Goal: Communication & Community: Answer question/provide support

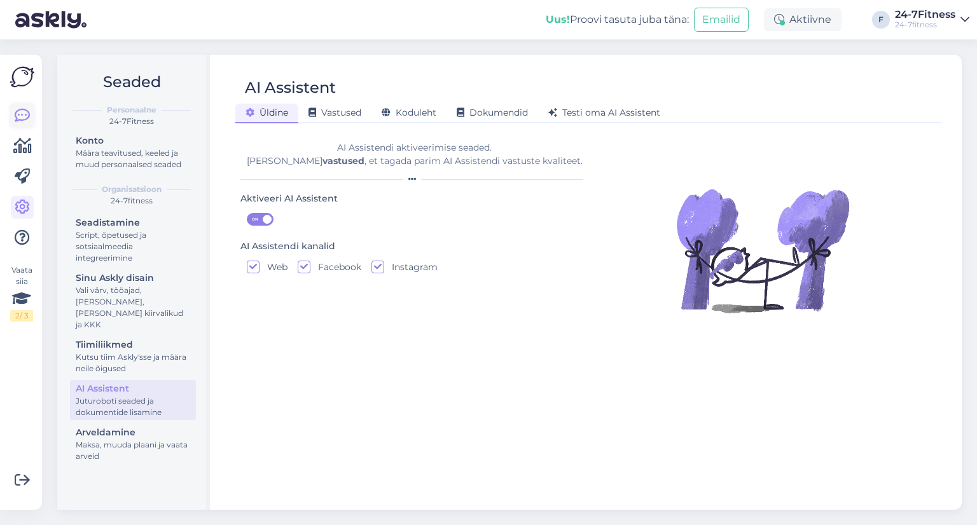
click at [17, 118] on icon at bounding box center [22, 115] width 15 height 15
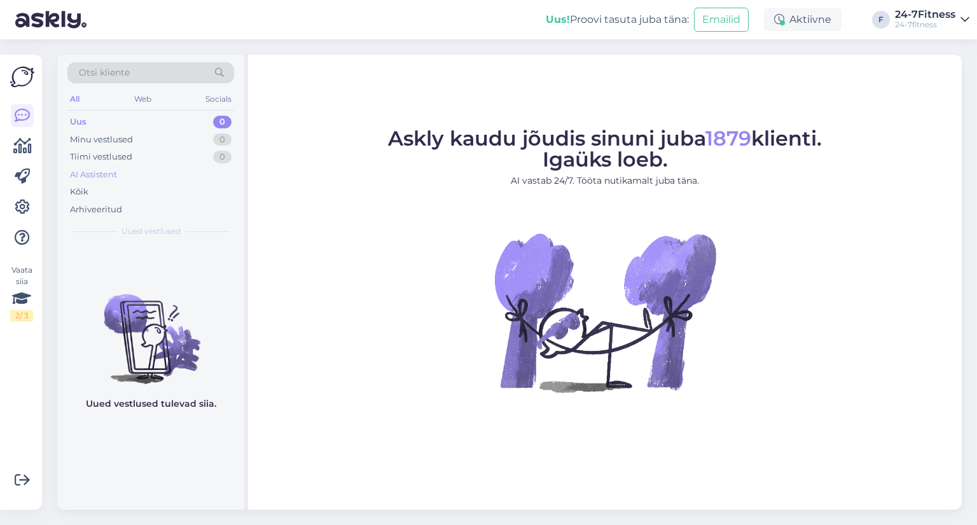
click at [130, 182] on div "AI Assistent" at bounding box center [150, 175] width 167 height 18
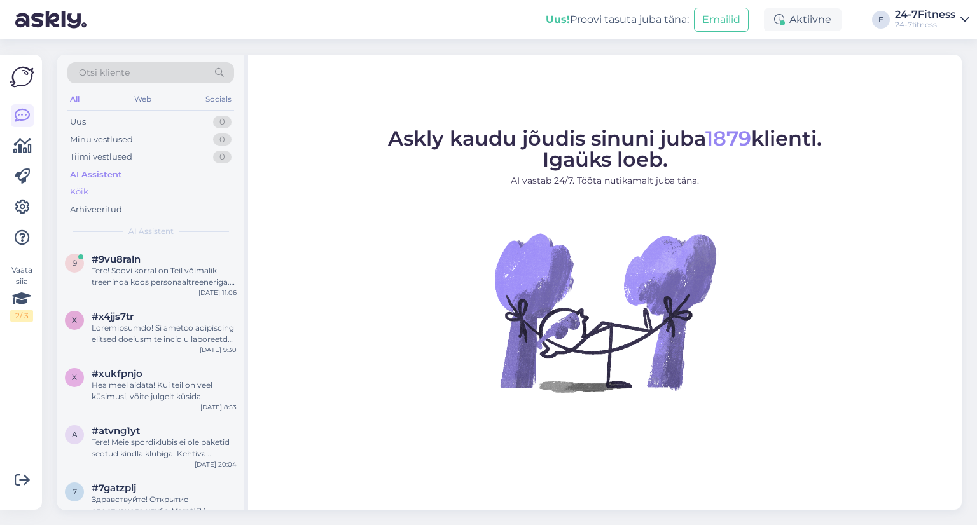
click at [128, 189] on div "Kõik" at bounding box center [150, 192] width 167 height 18
click at [137, 258] on span "#9vu8raln" at bounding box center [116, 259] width 49 height 11
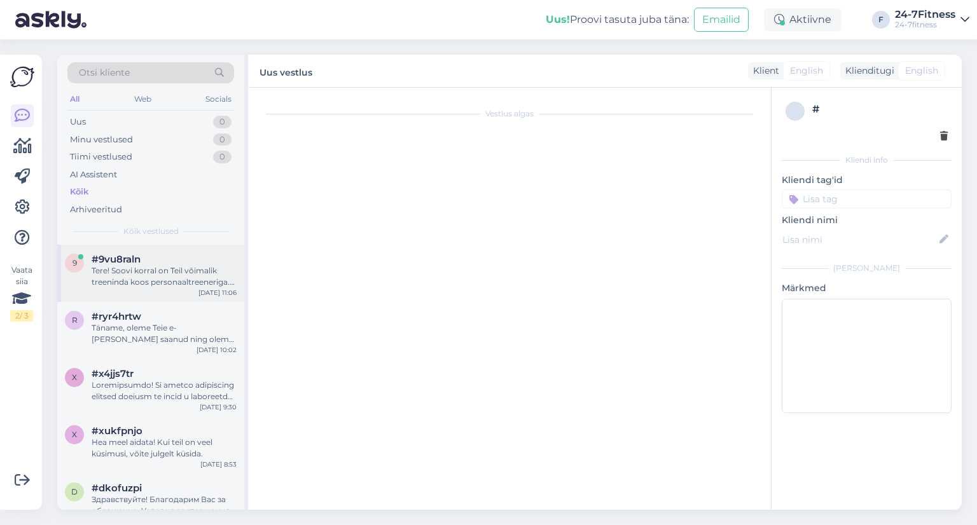
scroll to position [20, 0]
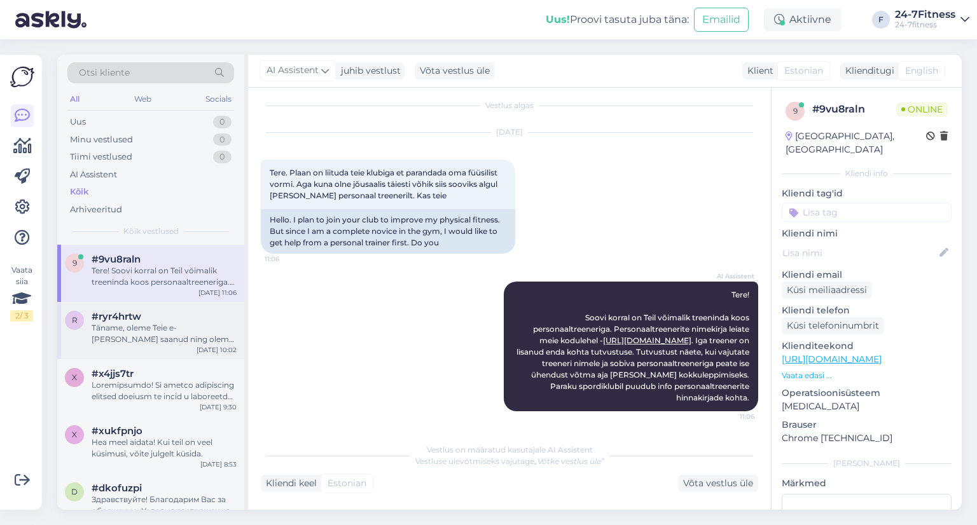
click at [132, 326] on div "Täname, oleme Teie e-[PERSON_NAME] saanud ning oleme [PERSON_NAME] kirjale vast…" at bounding box center [164, 333] width 145 height 23
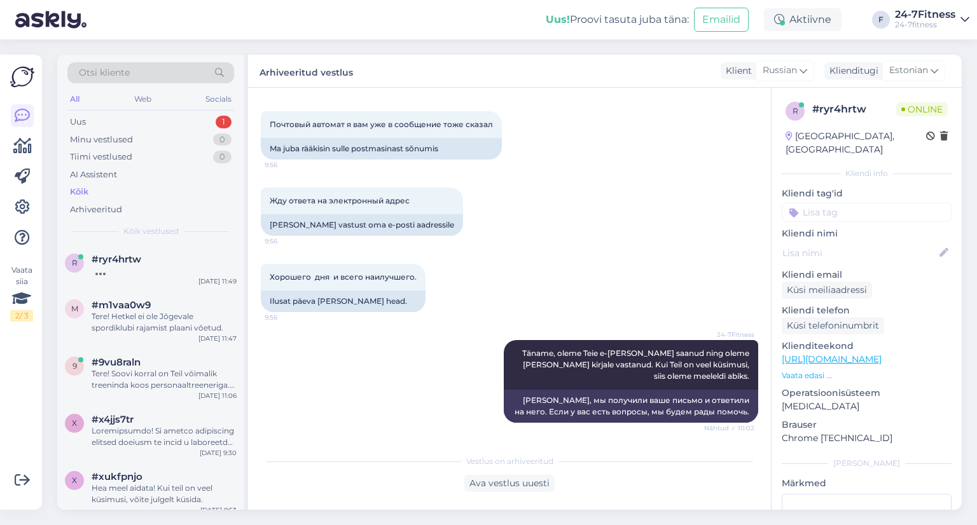
scroll to position [1639, 0]
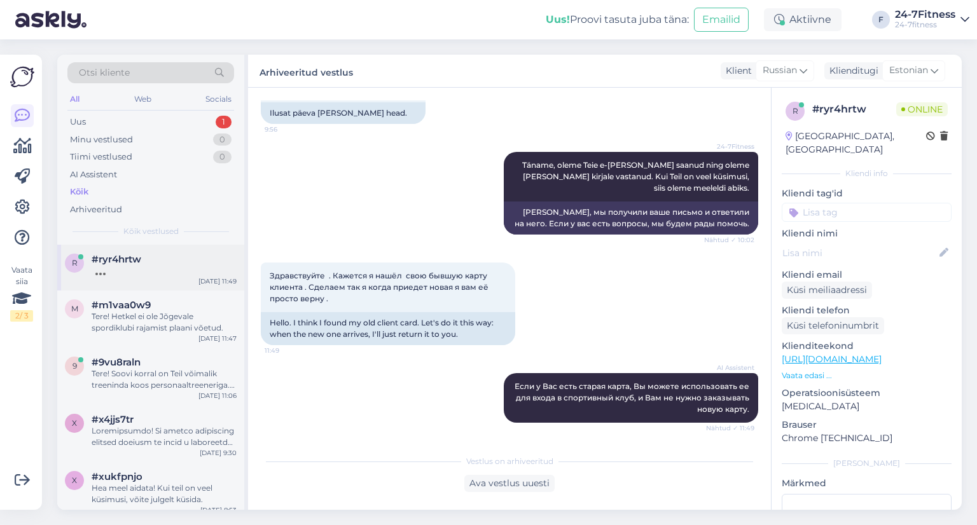
click at [178, 261] on div "#ryr4hrtw" at bounding box center [164, 259] width 145 height 11
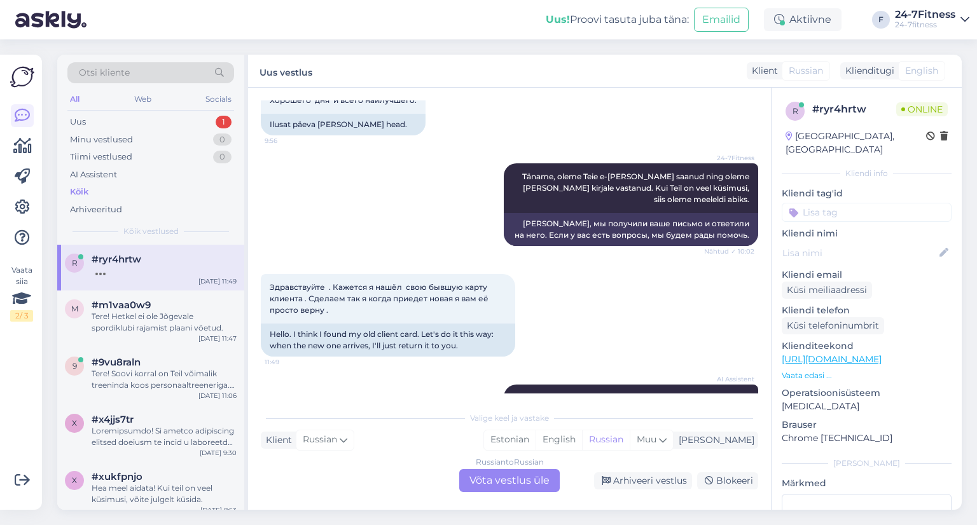
scroll to position [1682, 0]
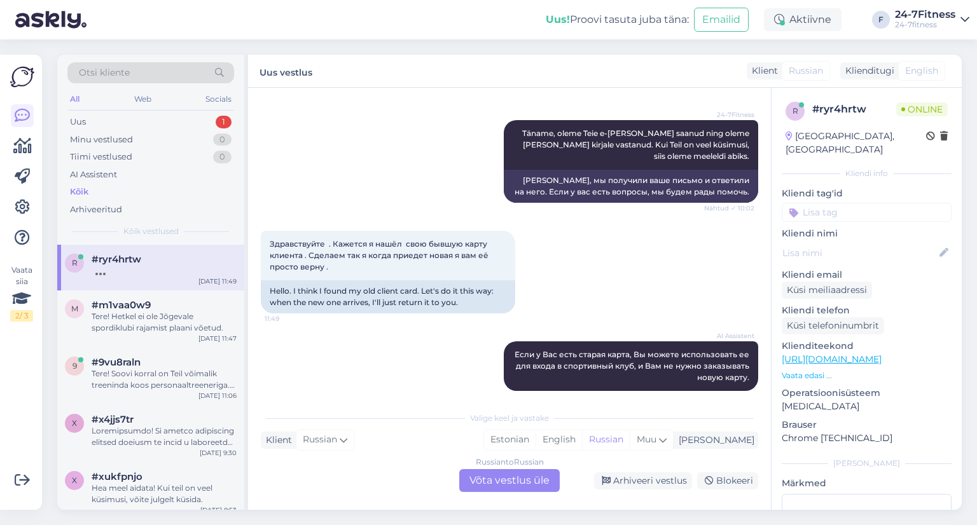
click at [521, 479] on div "Russian to Russian Võta vestlus üle" at bounding box center [509, 480] width 100 height 23
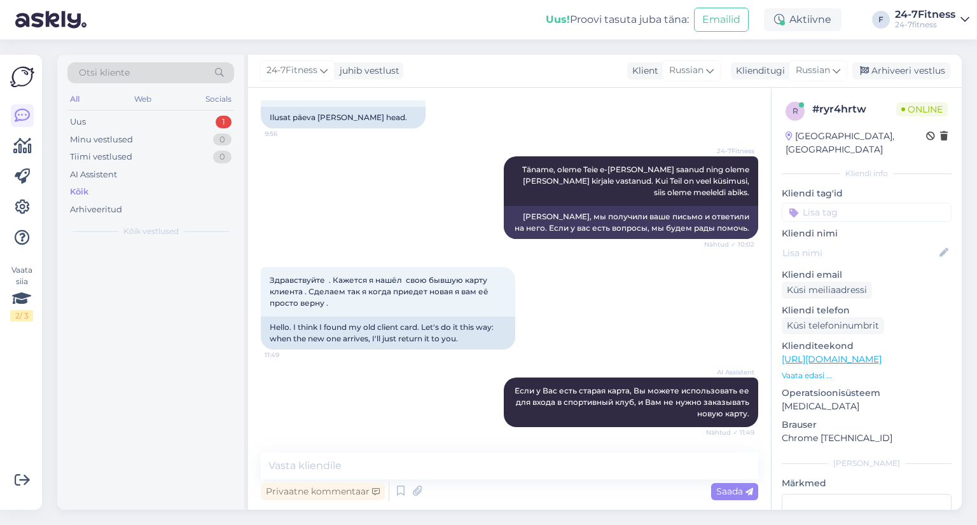
scroll to position [1634, 0]
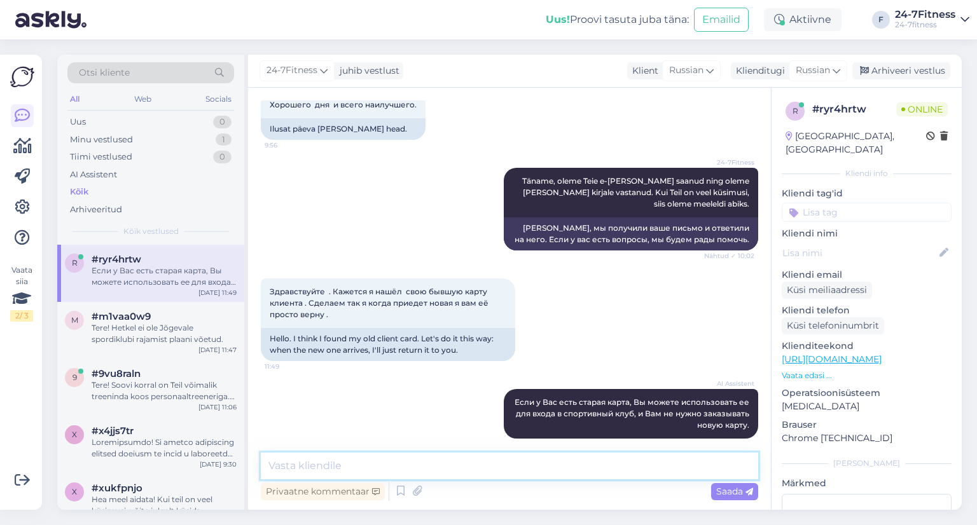
click at [380, 468] on textarea at bounding box center [509, 466] width 497 height 27
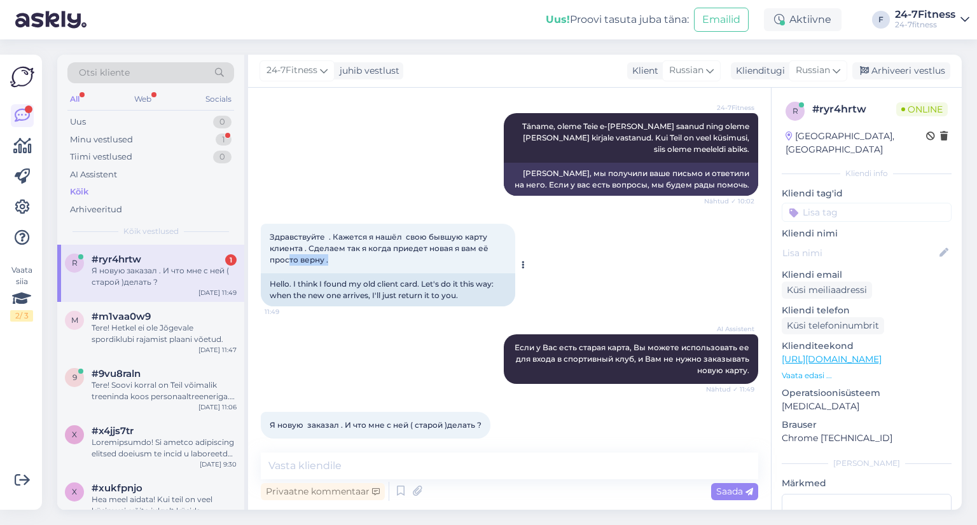
drag, startPoint x: 392, startPoint y: 247, endPoint x: 291, endPoint y: 252, distance: 101.2
click at [291, 252] on div "Здравствуйте . Кажется я нашёл свою бывшую карту клиента . Сделаем так я когда …" at bounding box center [388, 249] width 254 height 50
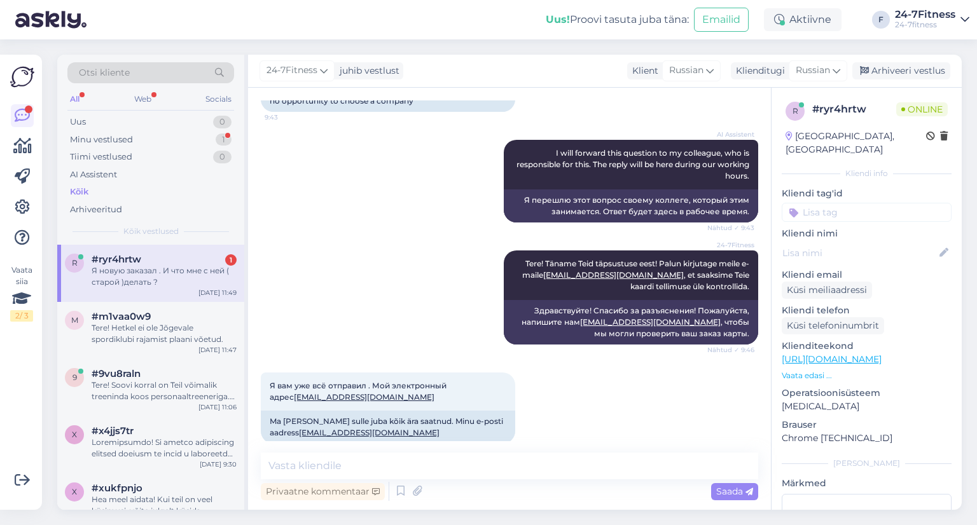
scroll to position [1053, 0]
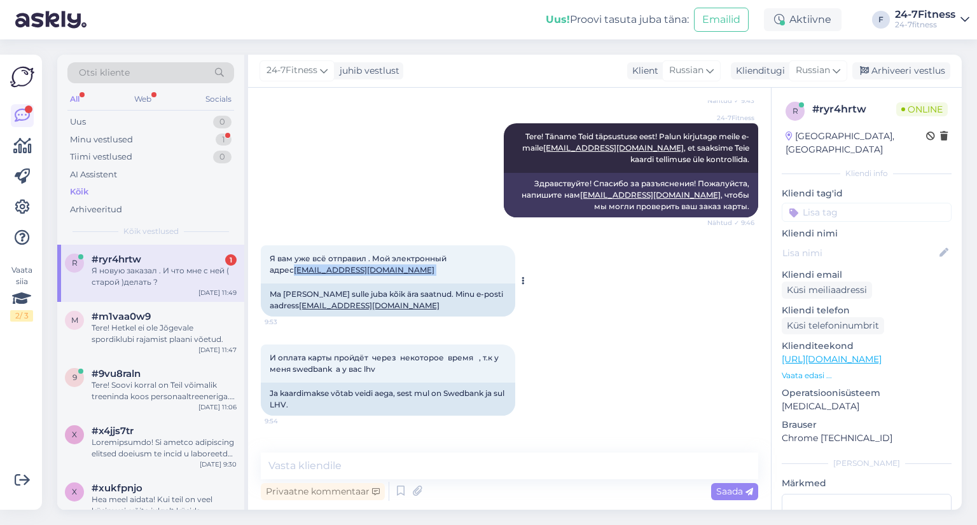
drag, startPoint x: 376, startPoint y: 263, endPoint x: 270, endPoint y: 260, distance: 106.9
click at [270, 260] on div "Я вам уже всё отправил . Мой электронный адрес [EMAIL_ADDRESS][DOMAIN_NAME] 9:53" at bounding box center [388, 264] width 254 height 38
copy span "[EMAIL_ADDRESS][DOMAIN_NAME]"
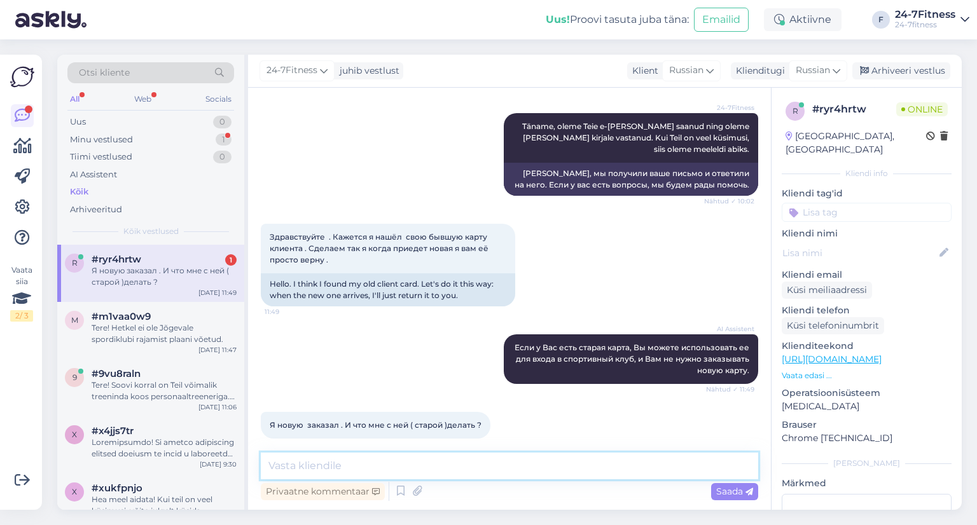
click at [363, 462] on textarea at bounding box center [509, 466] width 497 height 27
paste textarea "Мы уже закрыли вашу старую карту, и использовать её больше невозможно. Вы может…"
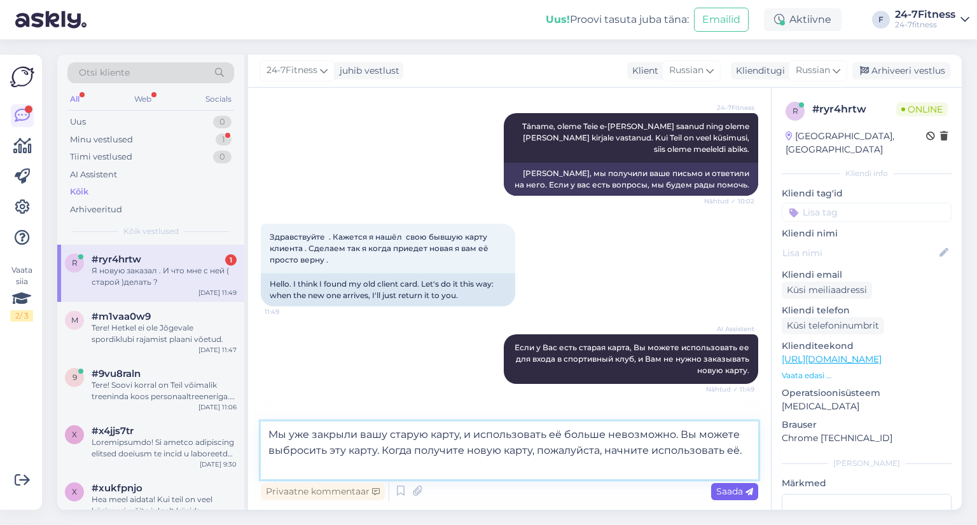
type textarea "Мы уже закрыли вашу старую карту, и использовать её больше невозможно. Вы может…"
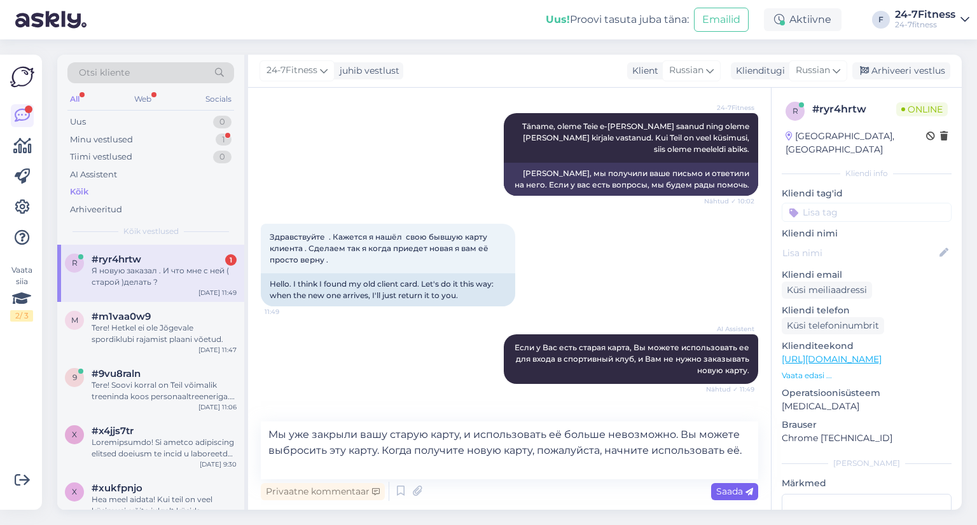
click at [727, 489] on span "Saada" at bounding box center [734, 491] width 37 height 11
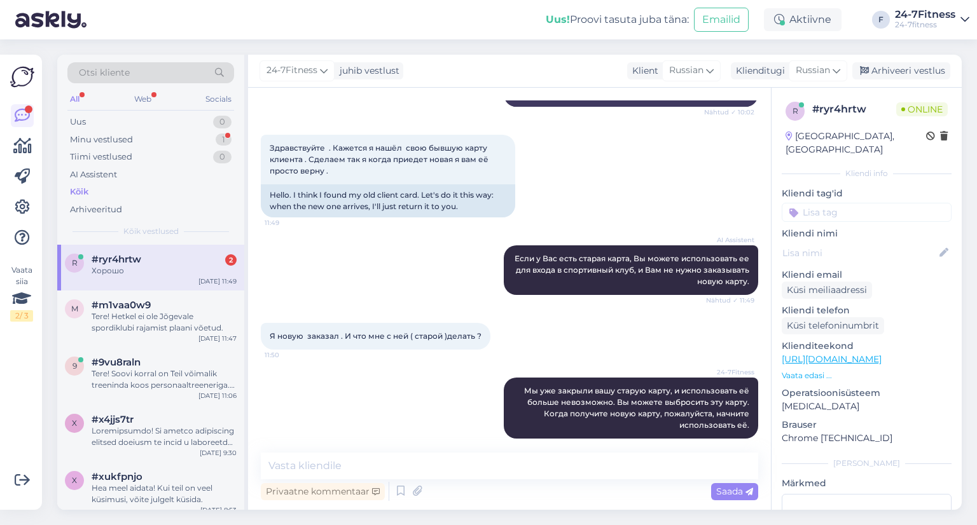
scroll to position [1833, 0]
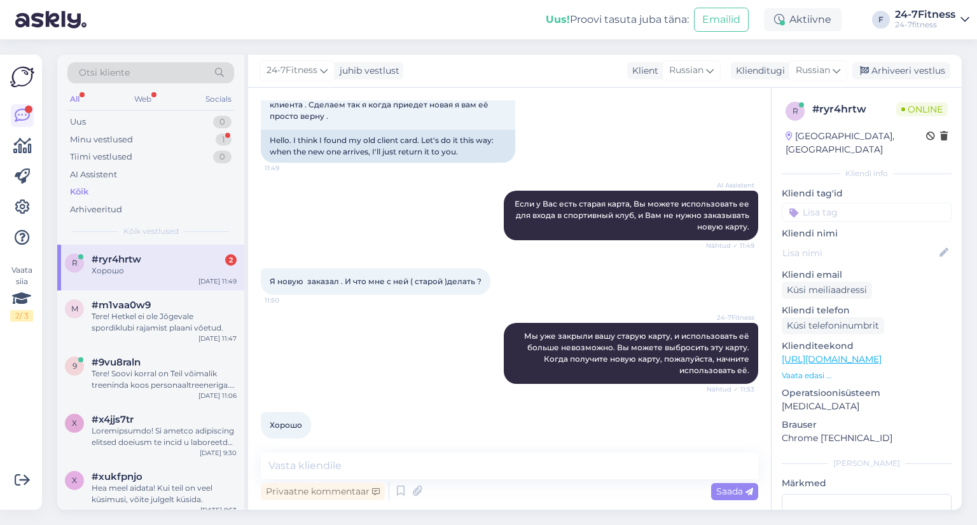
click at [289, 420] on span "Хорошо" at bounding box center [286, 425] width 32 height 10
click at [411, 467] on textarea at bounding box center [509, 466] width 497 height 27
